Goal: Information Seeking & Learning: Learn about a topic

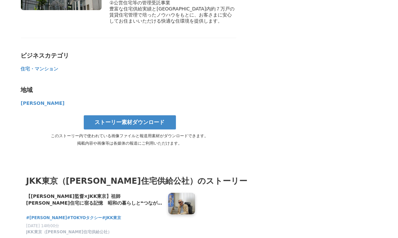
scroll to position [3985, 0]
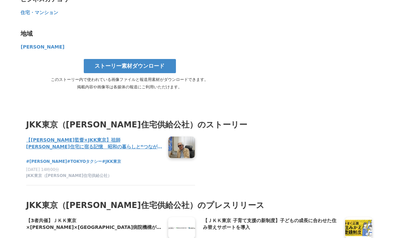
click at [127, 136] on h4 "【[PERSON_NAME]監督×JKK東京】祖師[PERSON_NAME]住宅に宿る記憶　昭和の暮らしと❝つながり❞が描く、これからの住まいのかたち" at bounding box center [94, 143] width 137 height 14
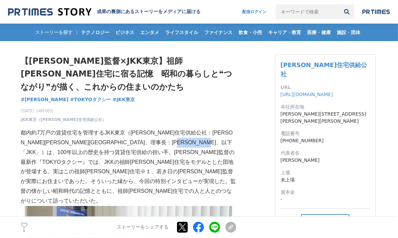
drag, startPoint x: 70, startPoint y: 141, endPoint x: 108, endPoint y: 143, distance: 37.8
click at [108, 143] on p "都内約7万戸の賃貸住宅を管理するJKK東京（[PERSON_NAME]住宅供給公社：[PERSON_NAME][PERSON_NAME][GEOGRAPHIC…" at bounding box center [129, 166] width 216 height 77
